Goal: Information Seeking & Learning: Learn about a topic

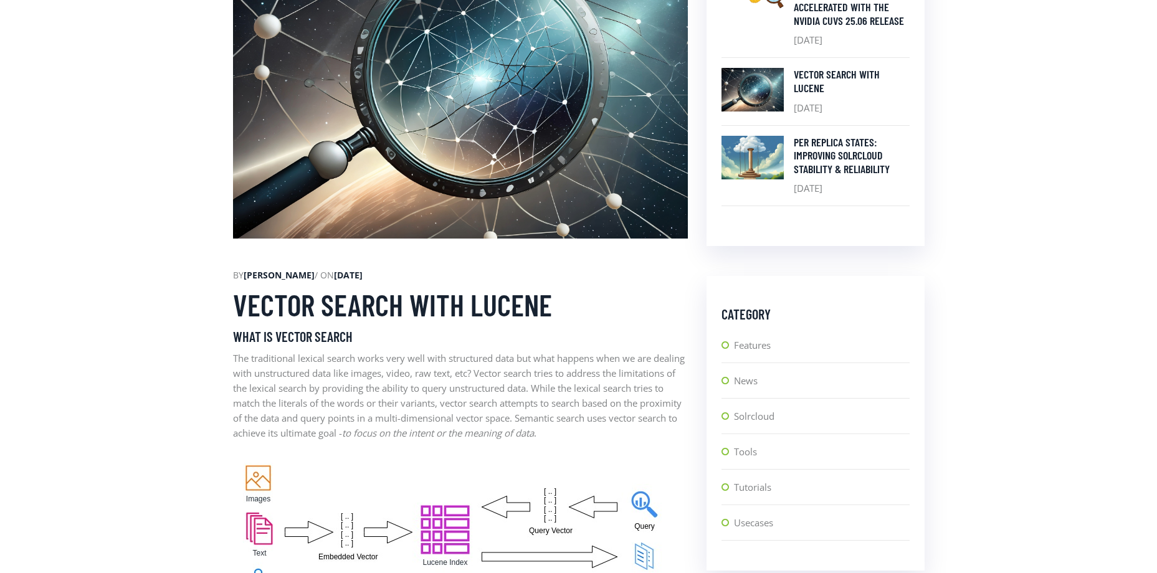
scroll to position [615, 0]
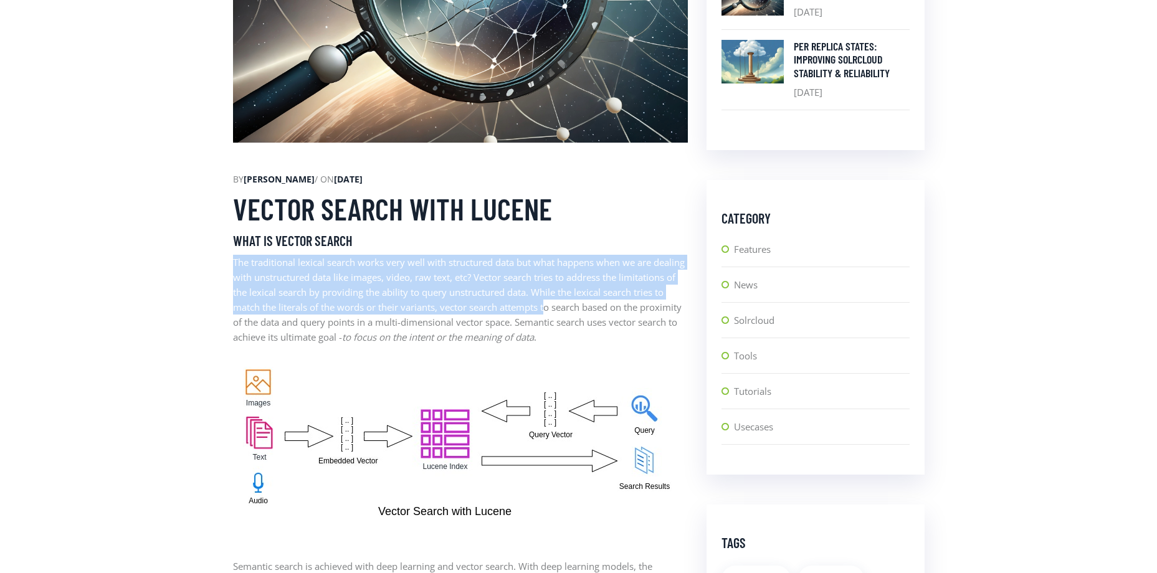
drag, startPoint x: 235, startPoint y: 265, endPoint x: 614, endPoint y: 305, distance: 380.3
click at [280, 311] on p "The traditional lexical search works very well with structured data but what ha…" at bounding box center [460, 300] width 455 height 90
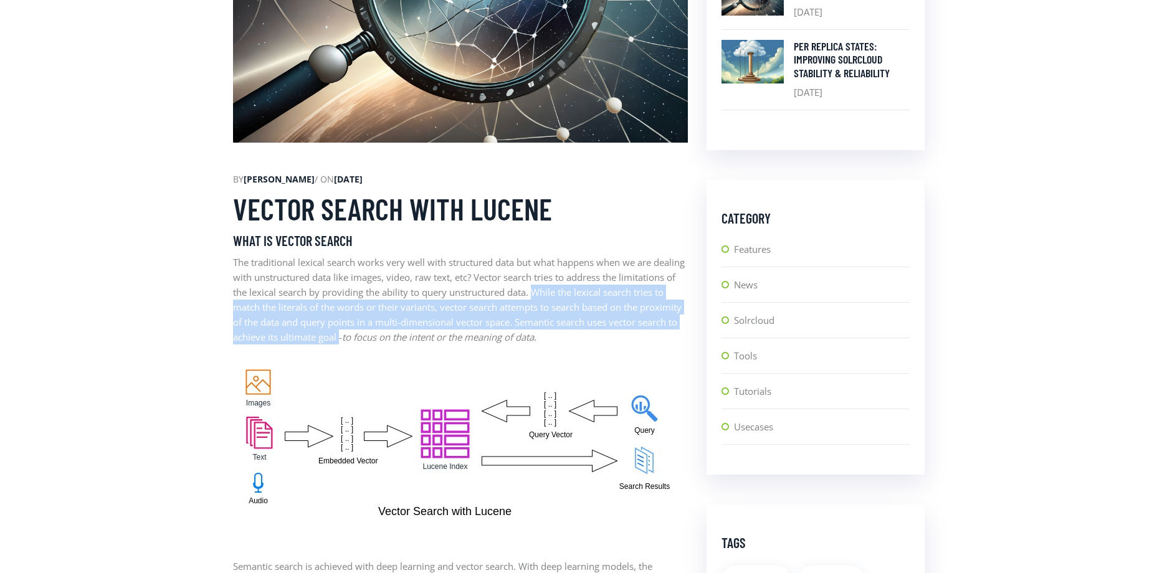
drag, startPoint x: 594, startPoint y: 292, endPoint x: 412, endPoint y: 341, distance: 188.3
click at [412, 341] on p "The traditional lexical search works very well with structured data but what ha…" at bounding box center [460, 300] width 455 height 90
copy p "While the lexical search tries to match the literals of the words or their vari…"
click at [386, 319] on p "The traditional lexical search works very well with structured data but what ha…" at bounding box center [460, 300] width 455 height 90
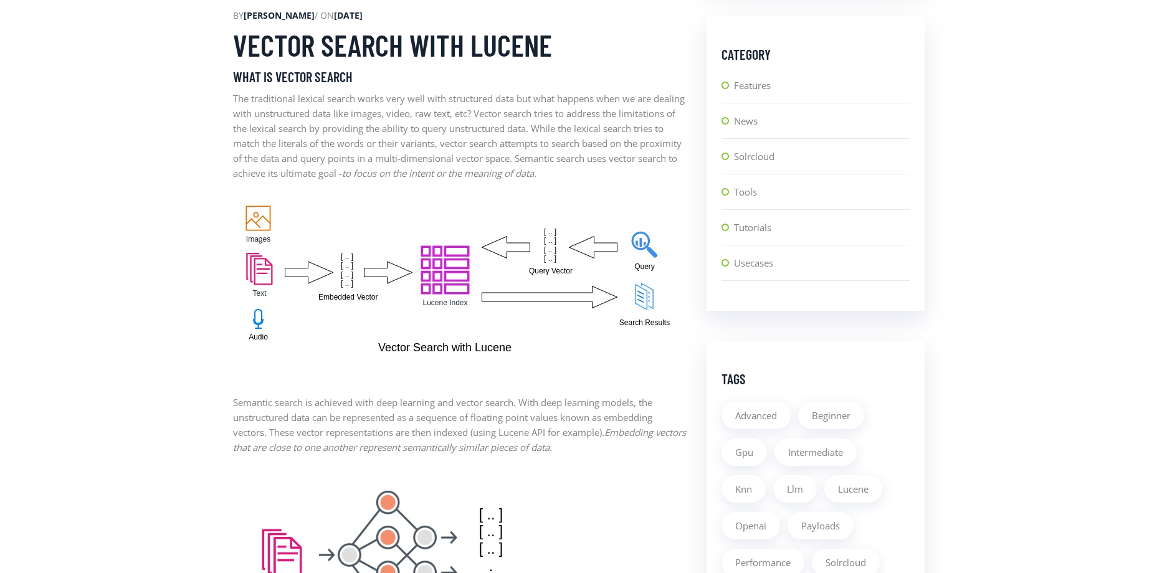
scroll to position [802, 0]
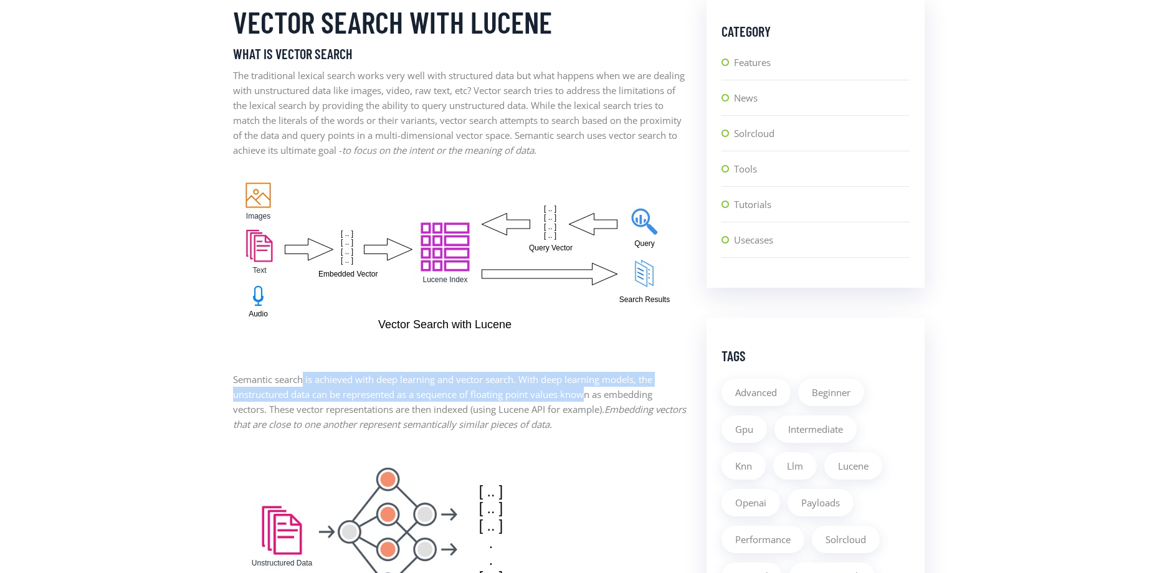
drag, startPoint x: 305, startPoint y: 377, endPoint x: 589, endPoint y: 395, distance: 284.0
click at [589, 395] on p "Semantic search is achieved with deep learning and vector search. With deep lea…" at bounding box center [460, 402] width 455 height 60
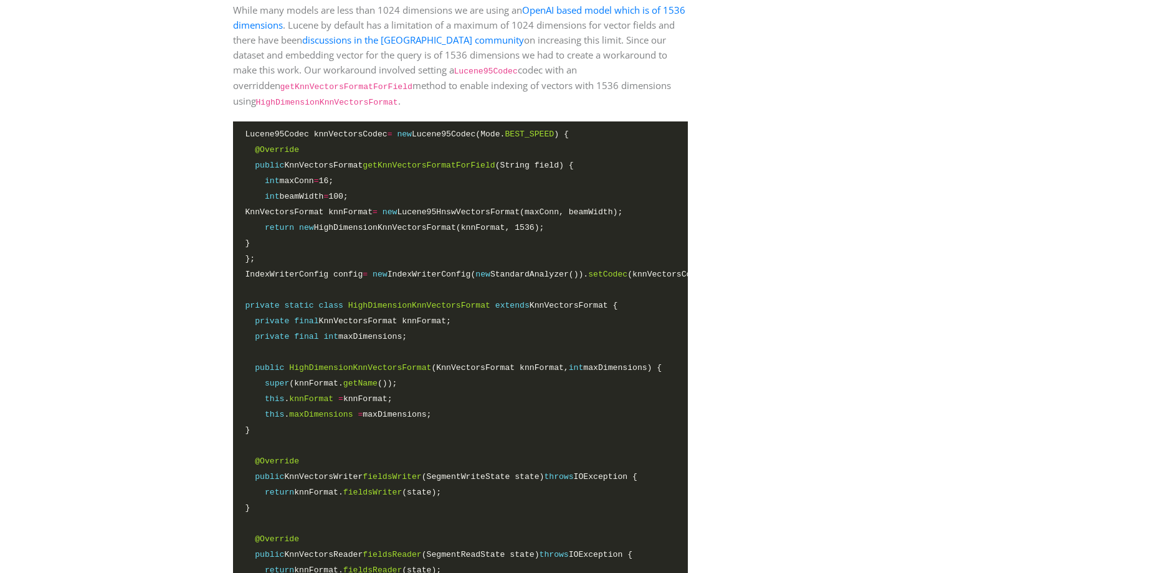
scroll to position [2048, 0]
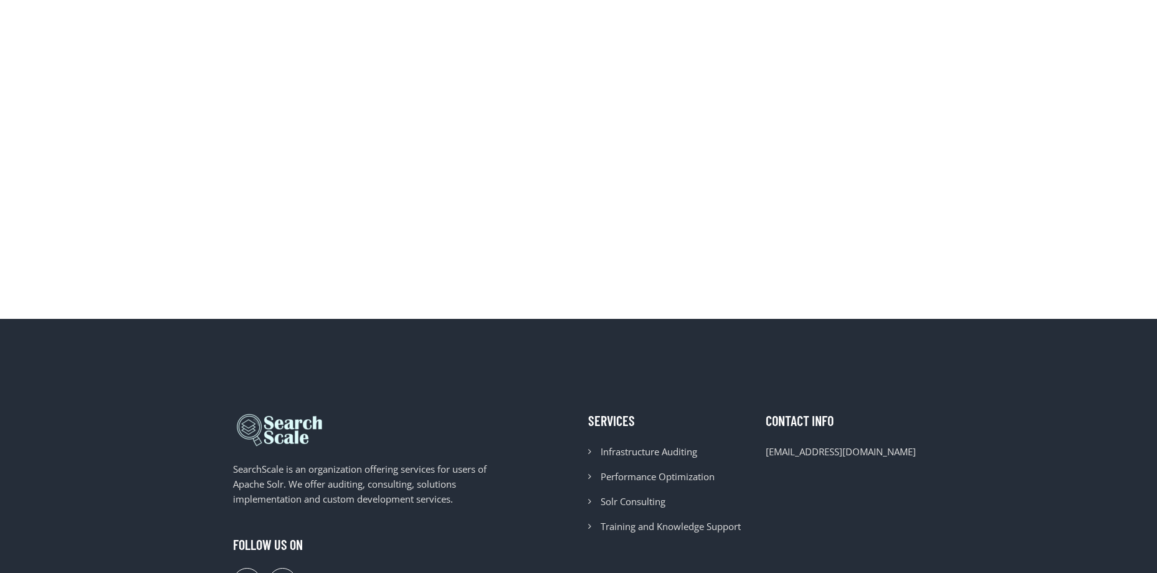
scroll to position [4404, 0]
